Goal: Find specific page/section: Find specific page/section

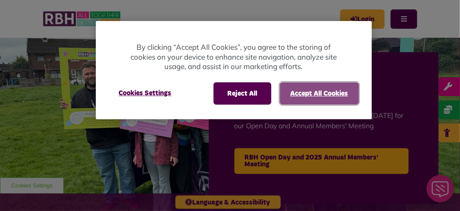
click at [309, 97] on button "Accept All Cookies" at bounding box center [319, 93] width 79 height 22
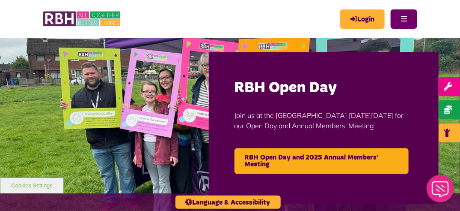
click at [404, 20] on button "Menu" at bounding box center [404, 18] width 27 height 19
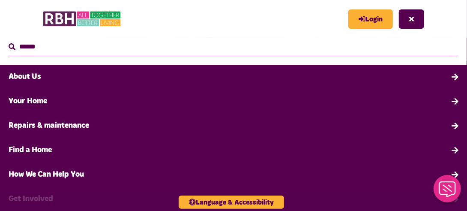
click at [33, 73] on link "About Us" at bounding box center [233, 77] width 467 height 24
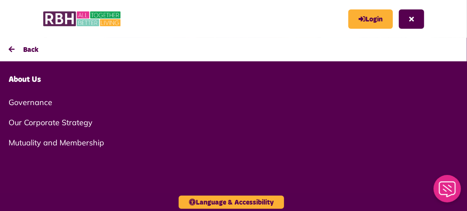
click at [26, 98] on link "Governance" at bounding box center [233, 102] width 467 height 20
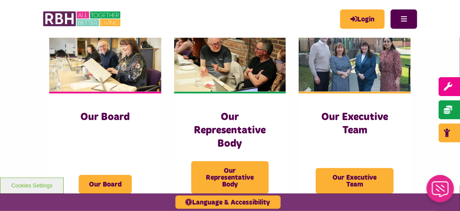
scroll to position [142, 0]
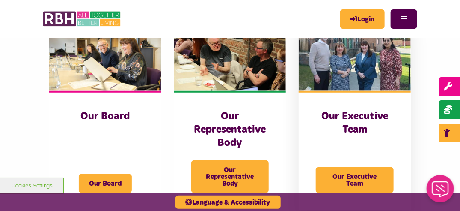
click at [360, 61] on img at bounding box center [355, 56] width 112 height 70
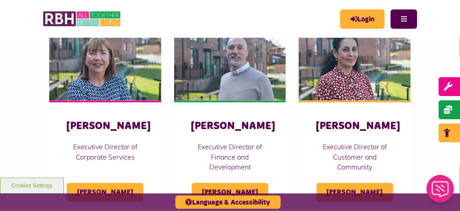
scroll to position [377, 0]
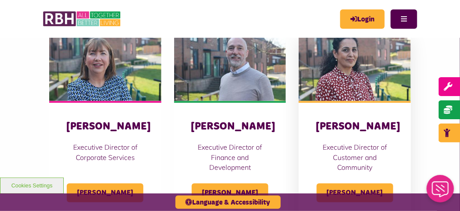
click at [371, 70] on img at bounding box center [355, 66] width 112 height 70
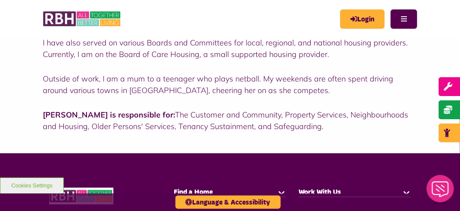
scroll to position [319, 0]
